Goal: Task Accomplishment & Management: Complete application form

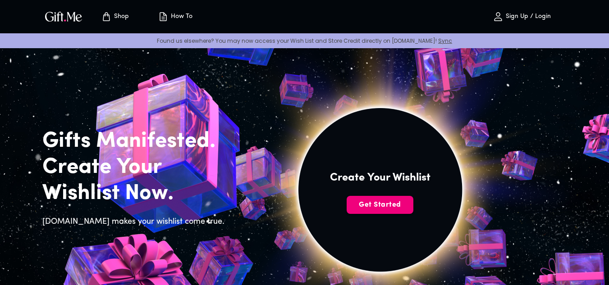
click at [369, 204] on span "Get Started" at bounding box center [380, 205] width 67 height 10
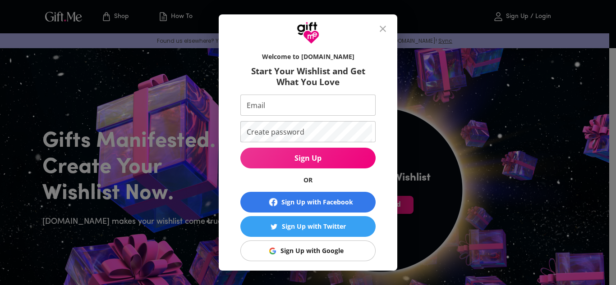
click at [269, 100] on input "Email" at bounding box center [306, 105] width 132 height 21
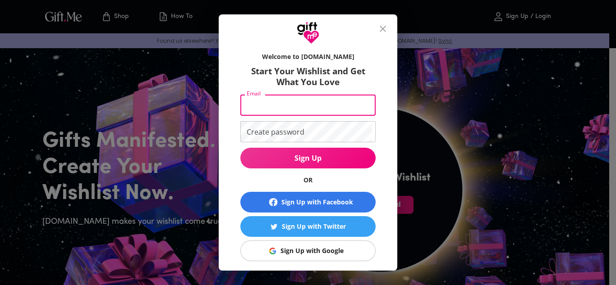
type input "kam9486@gmail.com"
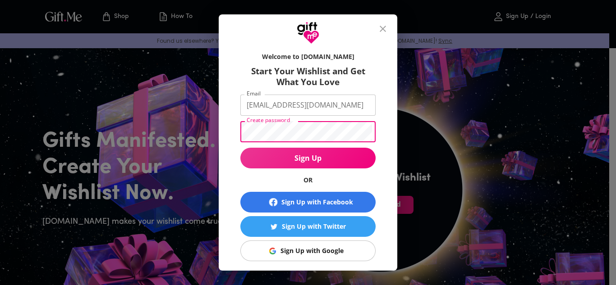
click at [197, 130] on div "Welcome to Gift.me Start Your Wishlist and Get What You Love Email kam9486@gmai…" at bounding box center [308, 142] width 616 height 285
click at [240, 148] on button "Sign Up" at bounding box center [307, 158] width 135 height 21
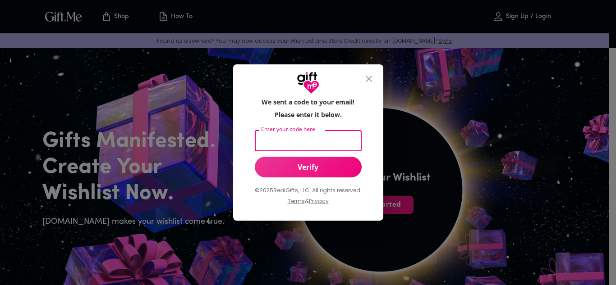
click at [305, 142] on input "Enter your code here" at bounding box center [306, 140] width 103 height 21
click at [370, 79] on icon "close" at bounding box center [369, 79] width 6 height 6
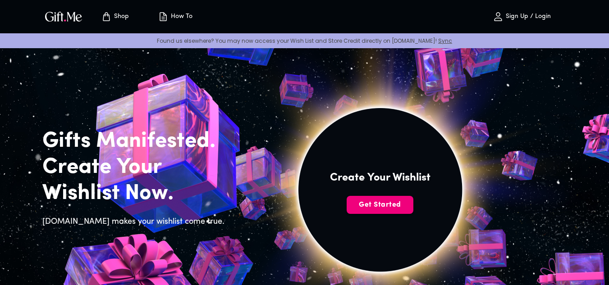
click at [379, 209] on span "Get Started" at bounding box center [380, 205] width 67 height 10
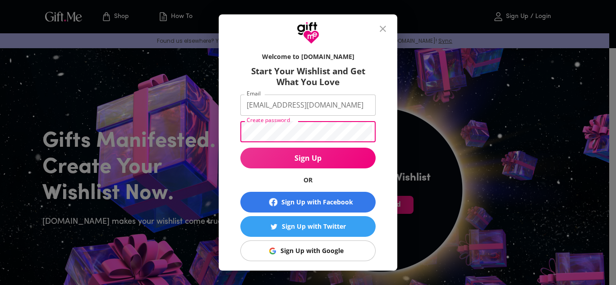
click at [219, 137] on div "Welcome to Gift.me Start Your Wishlist and Get What You Love Email kam9486@gmai…" at bounding box center [308, 157] width 179 height 227
click at [240, 148] on button "Sign Up" at bounding box center [307, 158] width 135 height 21
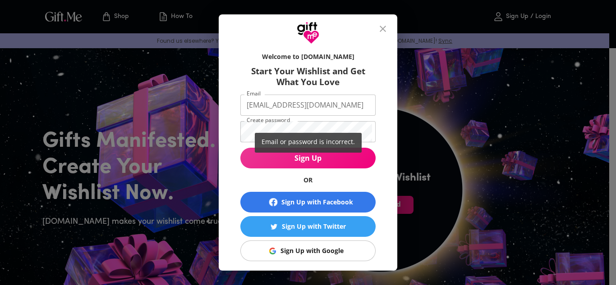
drag, startPoint x: 310, startPoint y: 128, endPoint x: 222, endPoint y: 131, distance: 87.5
click at [222, 131] on div "Email or password is incorrect." at bounding box center [308, 142] width 616 height 285
click at [281, 128] on div "Email or password is incorrect." at bounding box center [308, 142] width 616 height 285
click at [294, 126] on div "Email or password is incorrect." at bounding box center [308, 142] width 616 height 285
click at [288, 131] on div "Email or password is incorrect." at bounding box center [308, 142] width 616 height 285
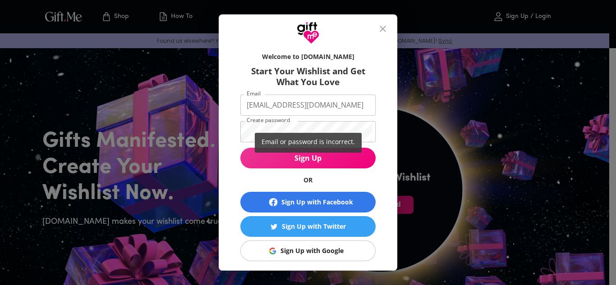
drag, startPoint x: 306, startPoint y: 146, endPoint x: 304, endPoint y: 155, distance: 9.2
click at [306, 146] on div "Email or password is incorrect." at bounding box center [308, 143] width 107 height 20
click at [303, 161] on div "Email or password is incorrect." at bounding box center [308, 142] width 616 height 285
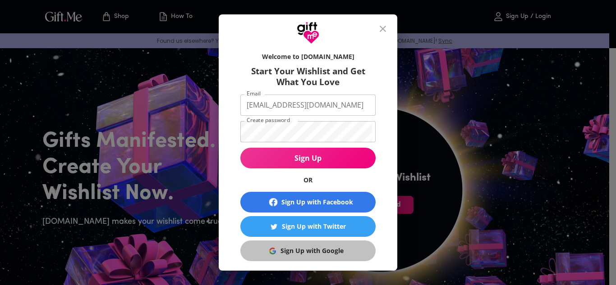
click at [295, 250] on div "Sign Up with Google" at bounding box center [311, 251] width 63 height 10
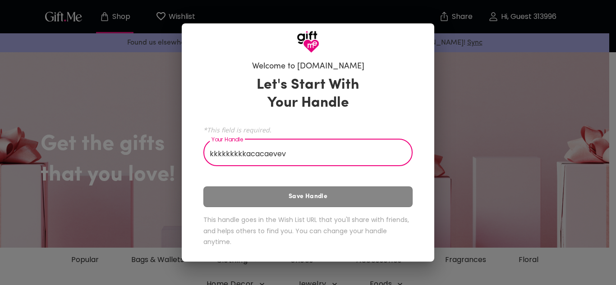
type input "kkkkkkkkkacacaevev"
click at [306, 195] on div "Let's Start With Your Handle *This field is required. Your Handle kkkkkkkkkacac…" at bounding box center [307, 163] width 209 height 183
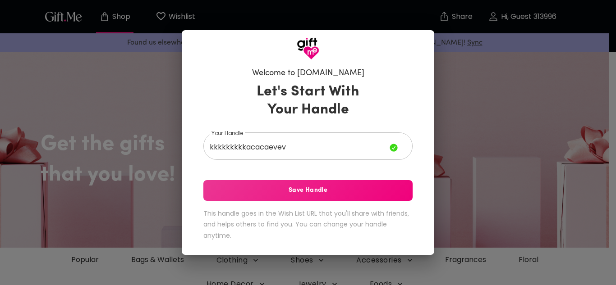
click at [294, 192] on span "Save Handle" at bounding box center [307, 191] width 209 height 10
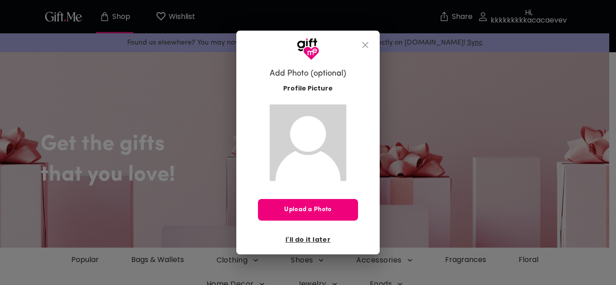
click at [309, 205] on span "Upload a Photo" at bounding box center [308, 210] width 100 height 10
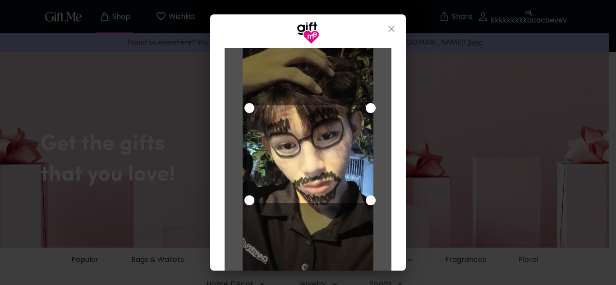
click at [245, 100] on div at bounding box center [308, 164] width 130 height 234
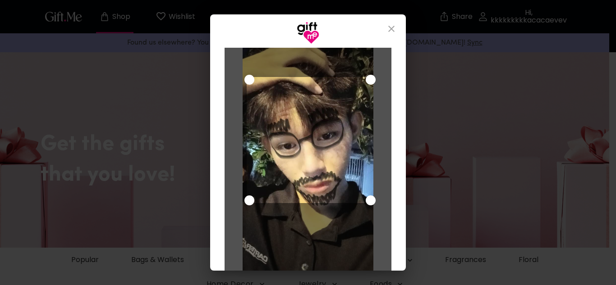
click at [375, 61] on div at bounding box center [308, 165] width 167 height 234
click at [367, 70] on div at bounding box center [308, 164] width 130 height 234
click at [393, 26] on icon "close" at bounding box center [391, 28] width 11 height 11
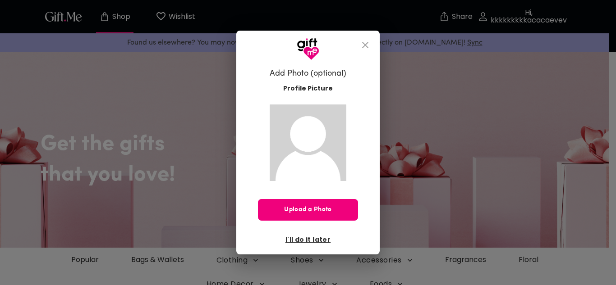
click at [308, 219] on button "Upload a Photo" at bounding box center [308, 210] width 100 height 22
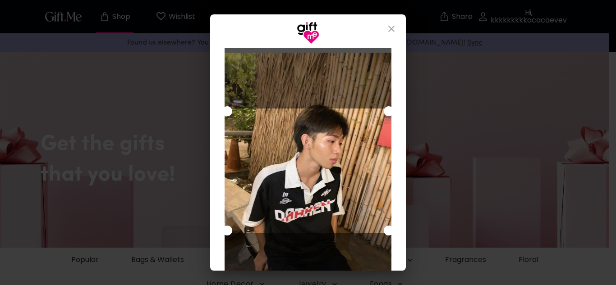
click at [220, 83] on div "Cancel Save Changes" at bounding box center [308, 157] width 196 height 227
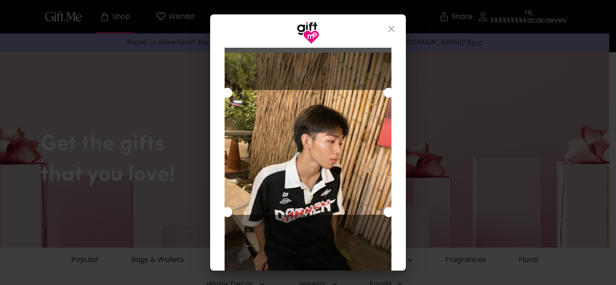
click at [346, 92] on div "Use the arrow keys to move the crop selection area" at bounding box center [308, 152] width 167 height 125
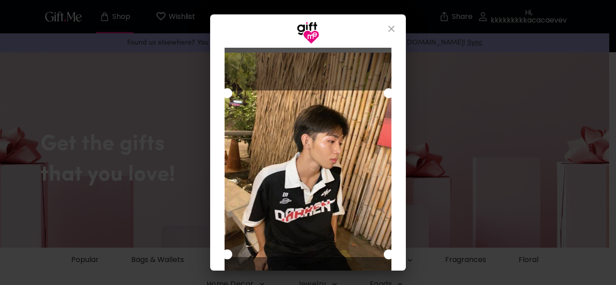
click at [388, 243] on div "Use the arrow keys to move the crop selection area" at bounding box center [308, 174] width 167 height 167
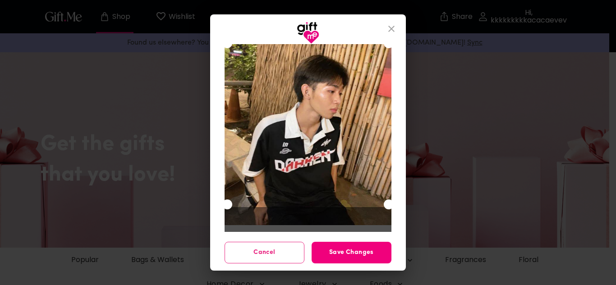
click at [342, 258] on button "Save Changes" at bounding box center [352, 253] width 80 height 22
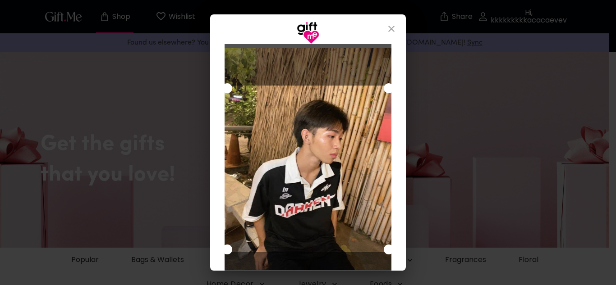
scroll to position [0, 0]
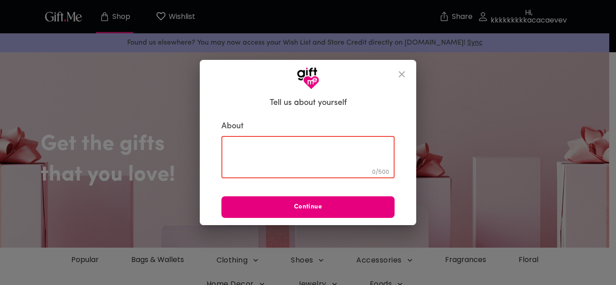
click at [283, 156] on textarea at bounding box center [308, 158] width 161 height 26
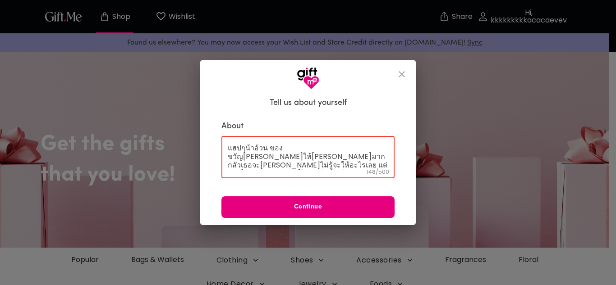
scroll to position [9, 0]
click at [307, 165] on textarea "แฮปๆน้าอ้วน ของขวัญ[PERSON_NAME]ให้[PERSON_NAME]มาก กลัวเธอจะ[PERSON_NAME]ไม่รู…" at bounding box center [308, 158] width 161 height 26
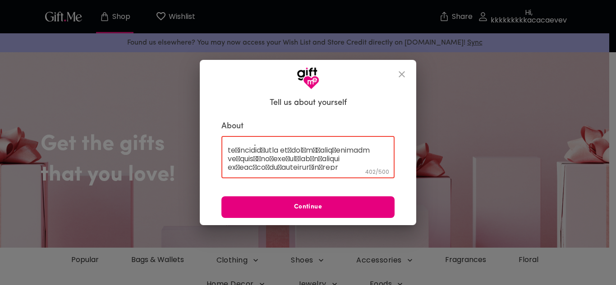
scroll to position [52, 0]
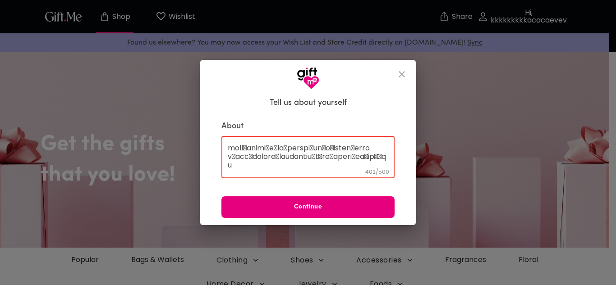
click at [344, 148] on textarea at bounding box center [308, 158] width 161 height 26
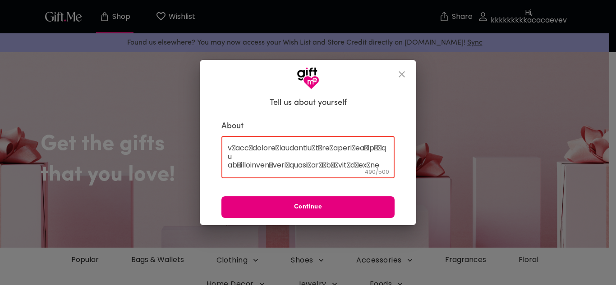
scroll to position [69, 0]
click at [316, 155] on textarea at bounding box center [308, 158] width 161 height 26
click at [261, 164] on textarea at bounding box center [308, 158] width 161 height 26
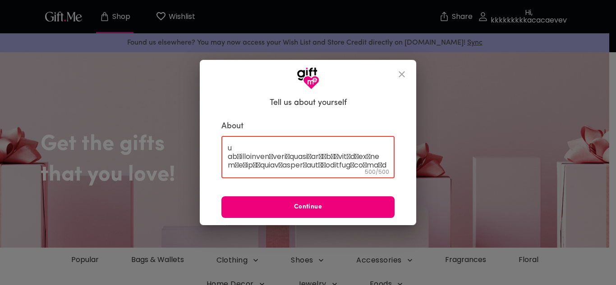
type textarea "lorem้ip้do sitamัcoี่ad้eli้sัdo้eiusm teัincidid้utla et้dol่mู้aliq้enimadm …"
click at [240, 204] on span "Continue" at bounding box center [307, 207] width 173 height 10
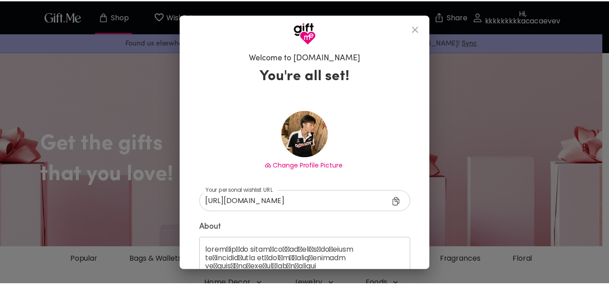
scroll to position [57, 0]
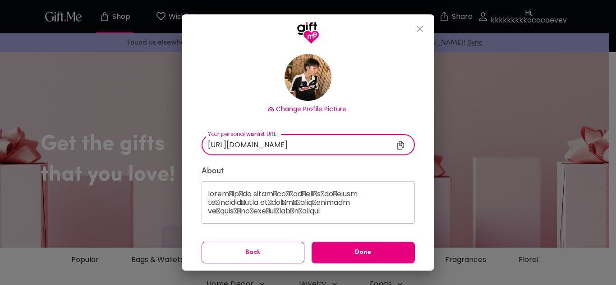
drag, startPoint x: 372, startPoint y: 148, endPoint x: 167, endPoint y: 152, distance: 204.7
click at [167, 152] on div "Welcome to [DOMAIN_NAME] You're all set! Change Profile Picture [URL][DOMAIN_NA…" at bounding box center [308, 142] width 616 height 285
click at [340, 253] on span "Done" at bounding box center [363, 253] width 103 height 10
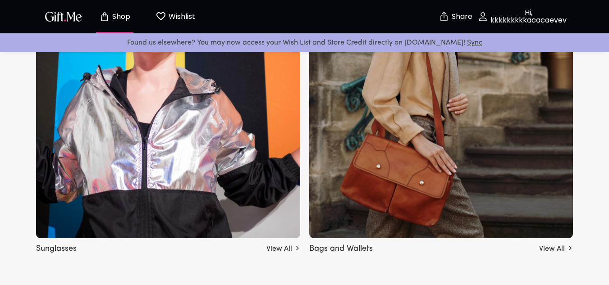
scroll to position [857, 0]
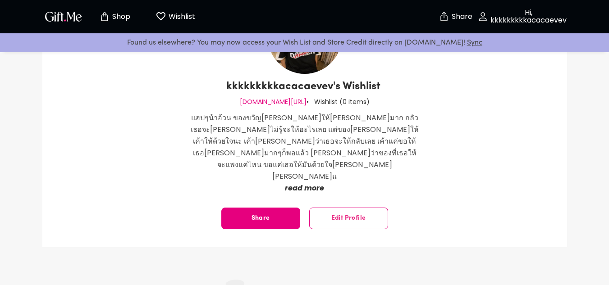
scroll to position [45, 0]
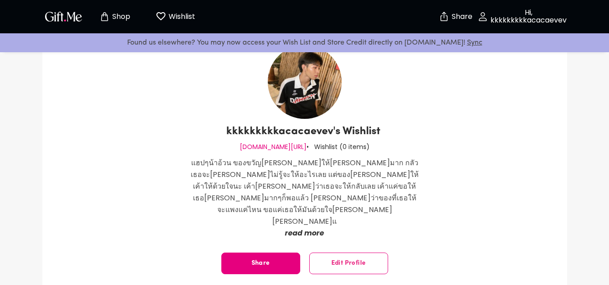
click at [309, 228] on p "read more" at bounding box center [305, 234] width 230 height 12
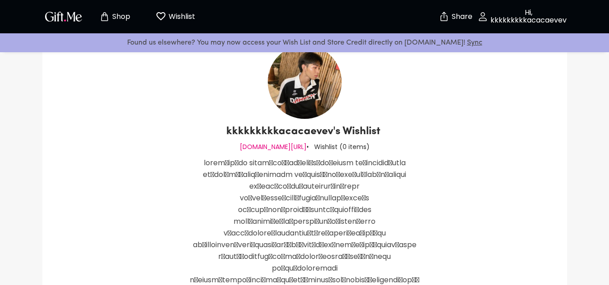
scroll to position [135, 0]
